Goal: Obtain resource: Download file/media

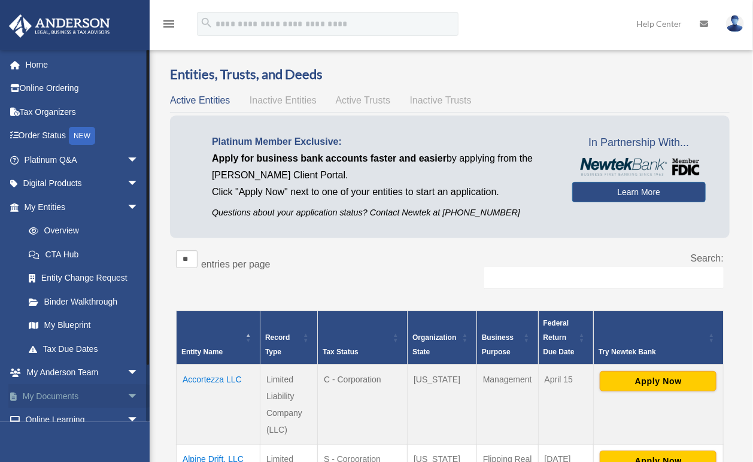
click at [72, 397] on link "My Documents arrow_drop_down" at bounding box center [82, 396] width 148 height 24
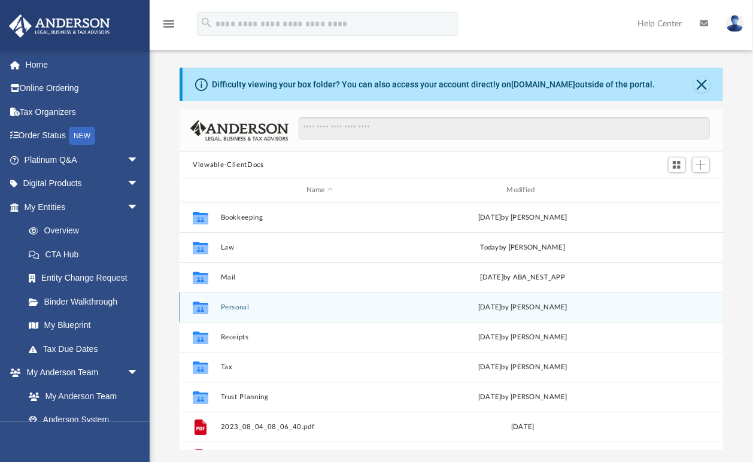
scroll to position [264, 536]
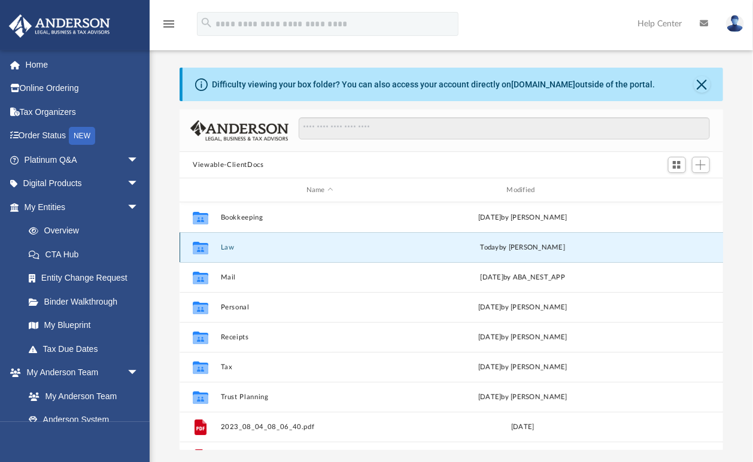
click at [223, 244] on button "Law" at bounding box center [320, 248] width 198 height 8
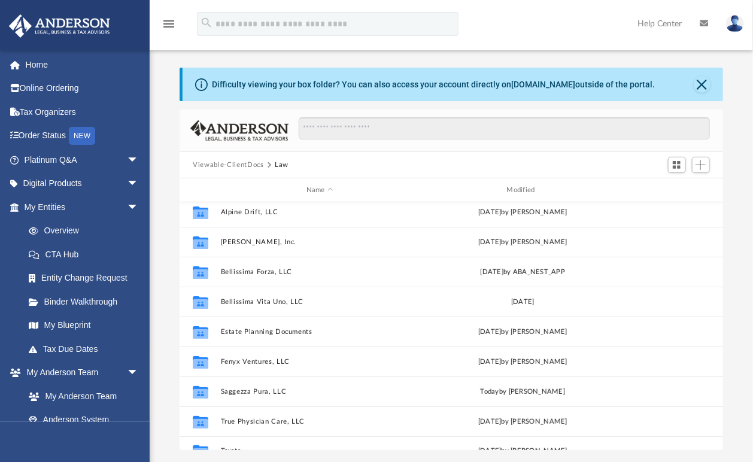
scroll to position [81, 0]
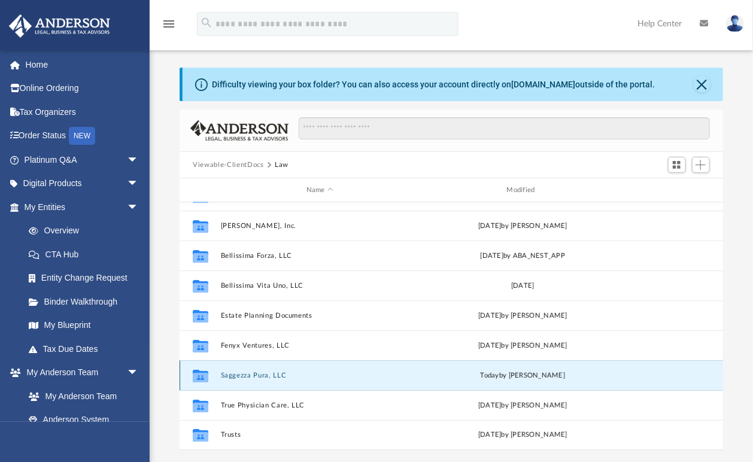
click at [266, 378] on button "Saggezza Pura, LLC" at bounding box center [320, 376] width 198 height 8
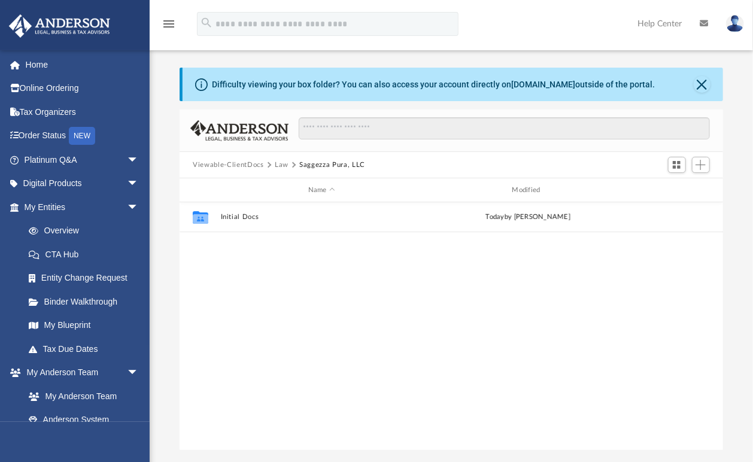
scroll to position [0, 0]
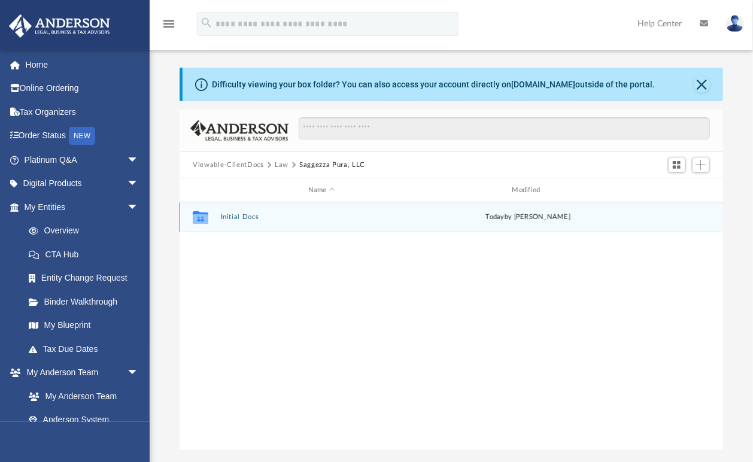
click at [250, 214] on button "Initial Docs" at bounding box center [322, 217] width 202 height 8
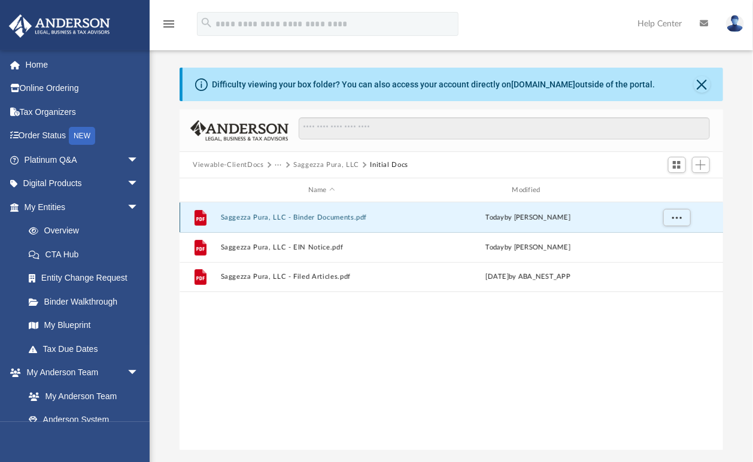
click at [266, 215] on button "Saggezza Pura, LLC - Binder Documents.pdf" at bounding box center [322, 218] width 202 height 8
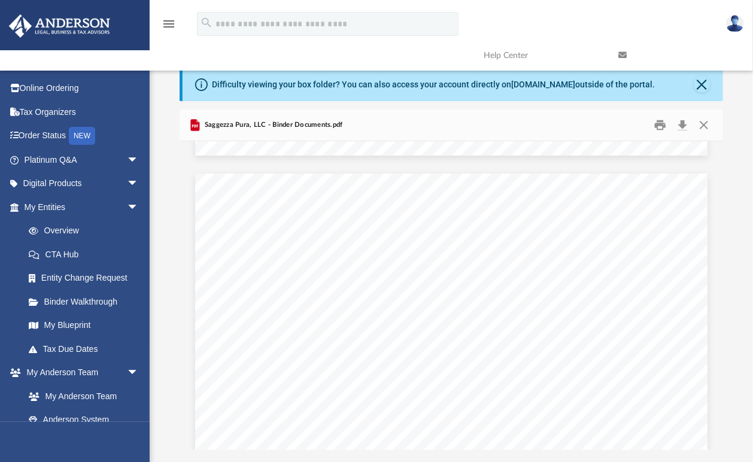
scroll to position [18441, 0]
